Goal: Task Accomplishment & Management: Use online tool/utility

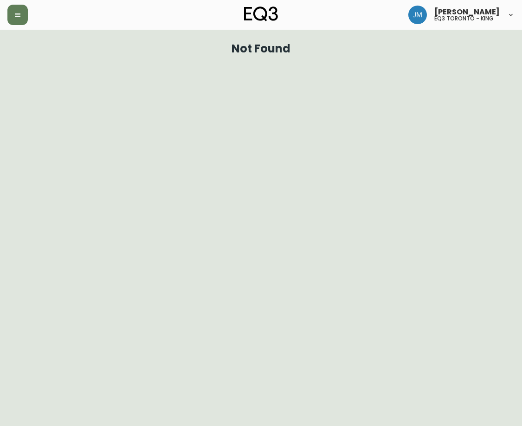
drag, startPoint x: 191, startPoint y: 107, endPoint x: 68, endPoint y: 34, distance: 142.6
click at [189, 60] on html "[PERSON_NAME] eq3 toronto - king Not Found" at bounding box center [261, 30] width 522 height 60
click at [15, 11] on icon "button" at bounding box center [17, 14] width 7 height 7
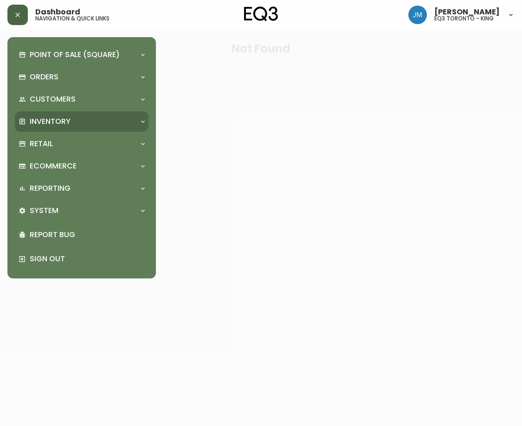
click at [48, 122] on p "Inventory" at bounding box center [50, 122] width 41 height 10
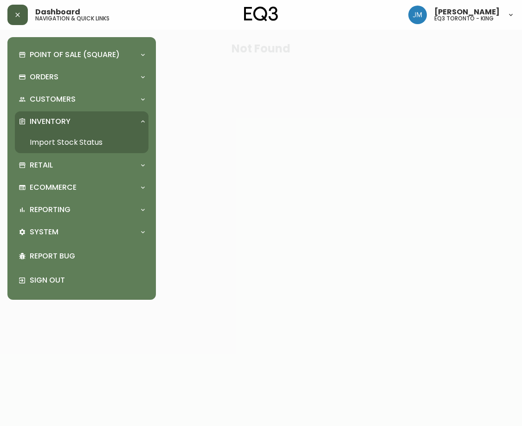
click at [57, 143] on link "Import Stock Status" at bounding box center [82, 142] width 134 height 21
